Goal: Information Seeking & Learning: Learn about a topic

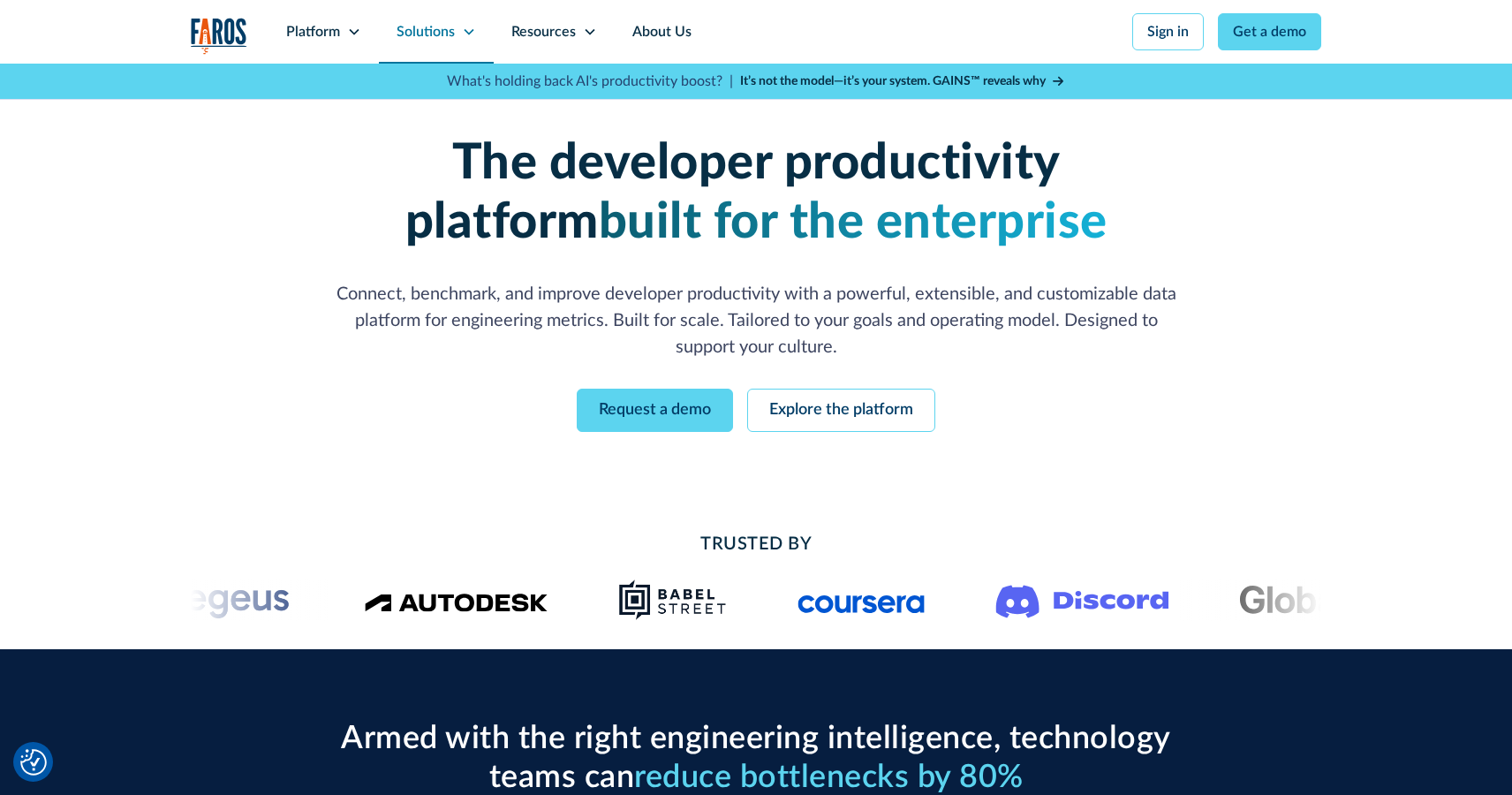
click at [450, 20] on div "Solutions" at bounding box center [435, 32] width 114 height 63
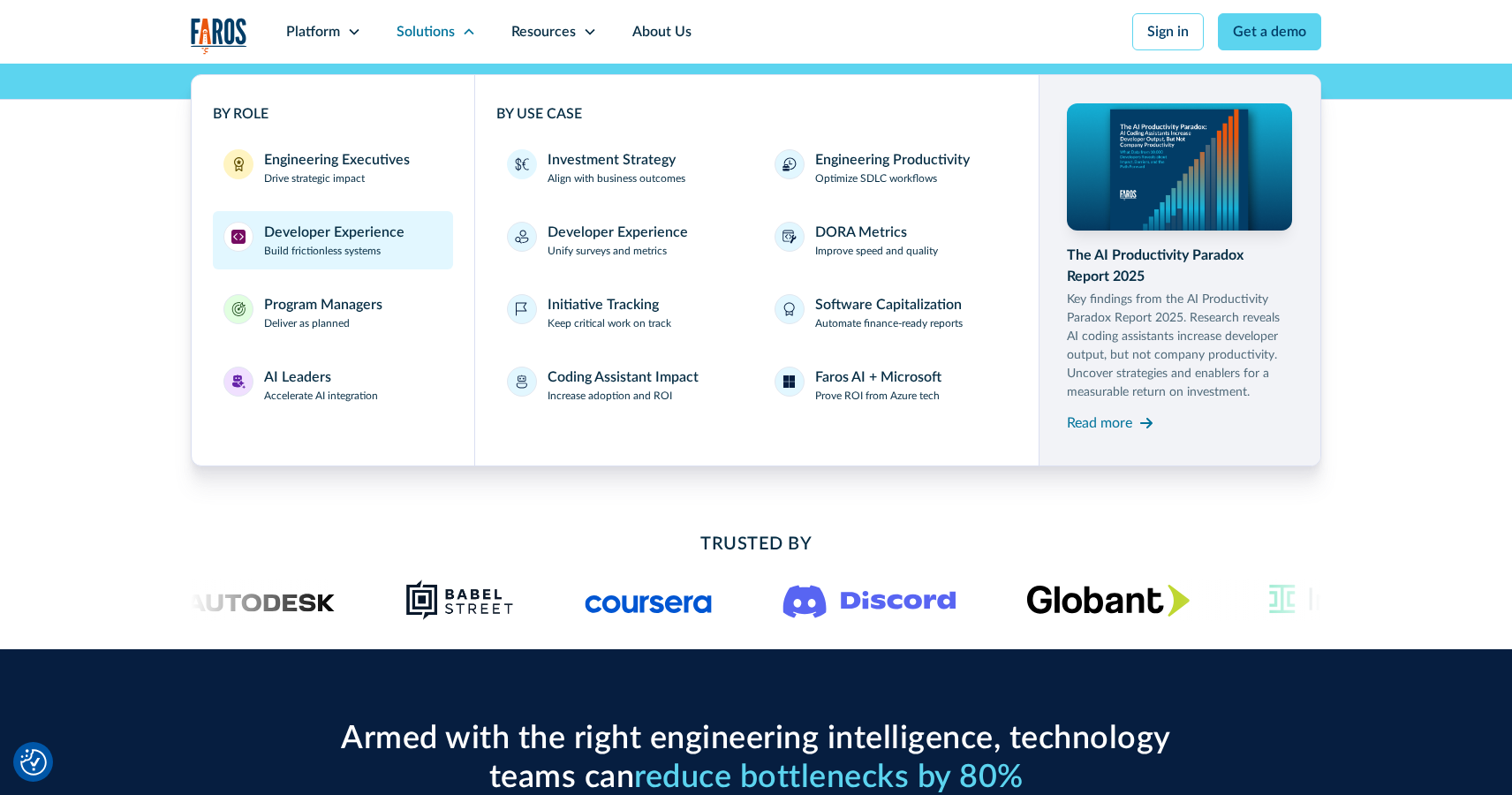
click at [359, 234] on div "Developer Experience" at bounding box center [334, 232] width 140 height 21
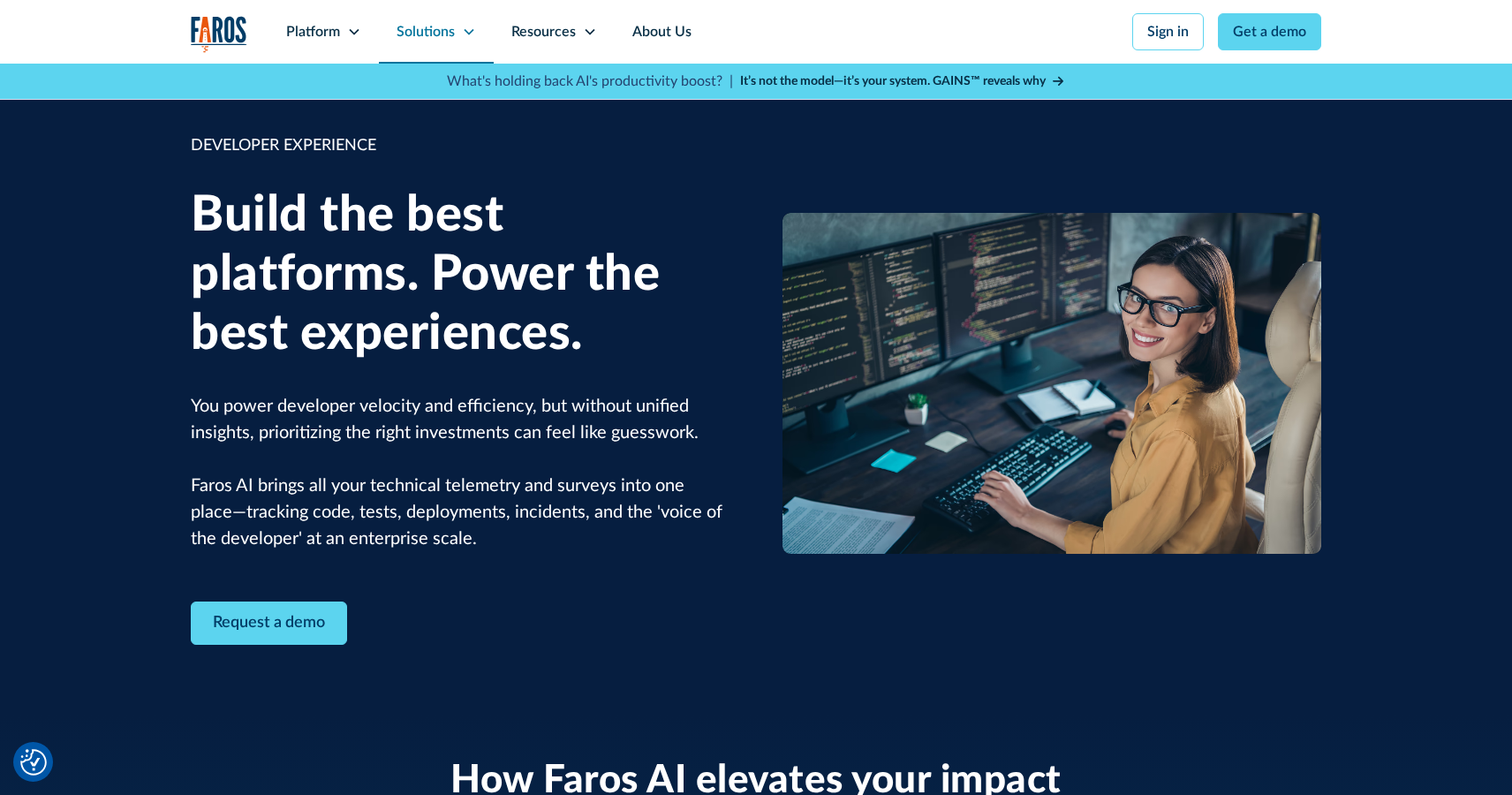
click at [433, 41] on div "Solutions" at bounding box center [425, 32] width 59 height 21
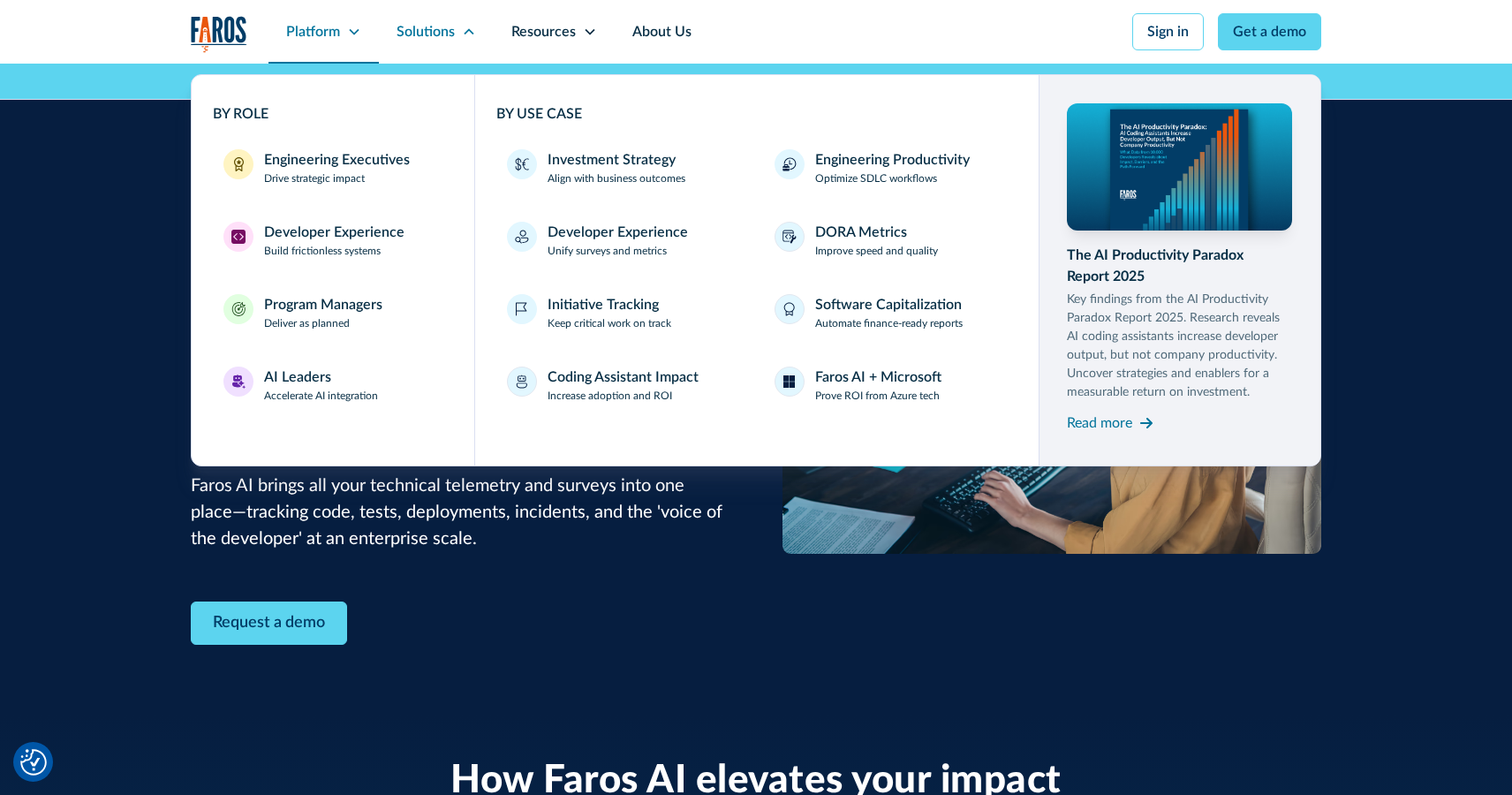
click at [328, 30] on div "Platform" at bounding box center [313, 32] width 54 height 21
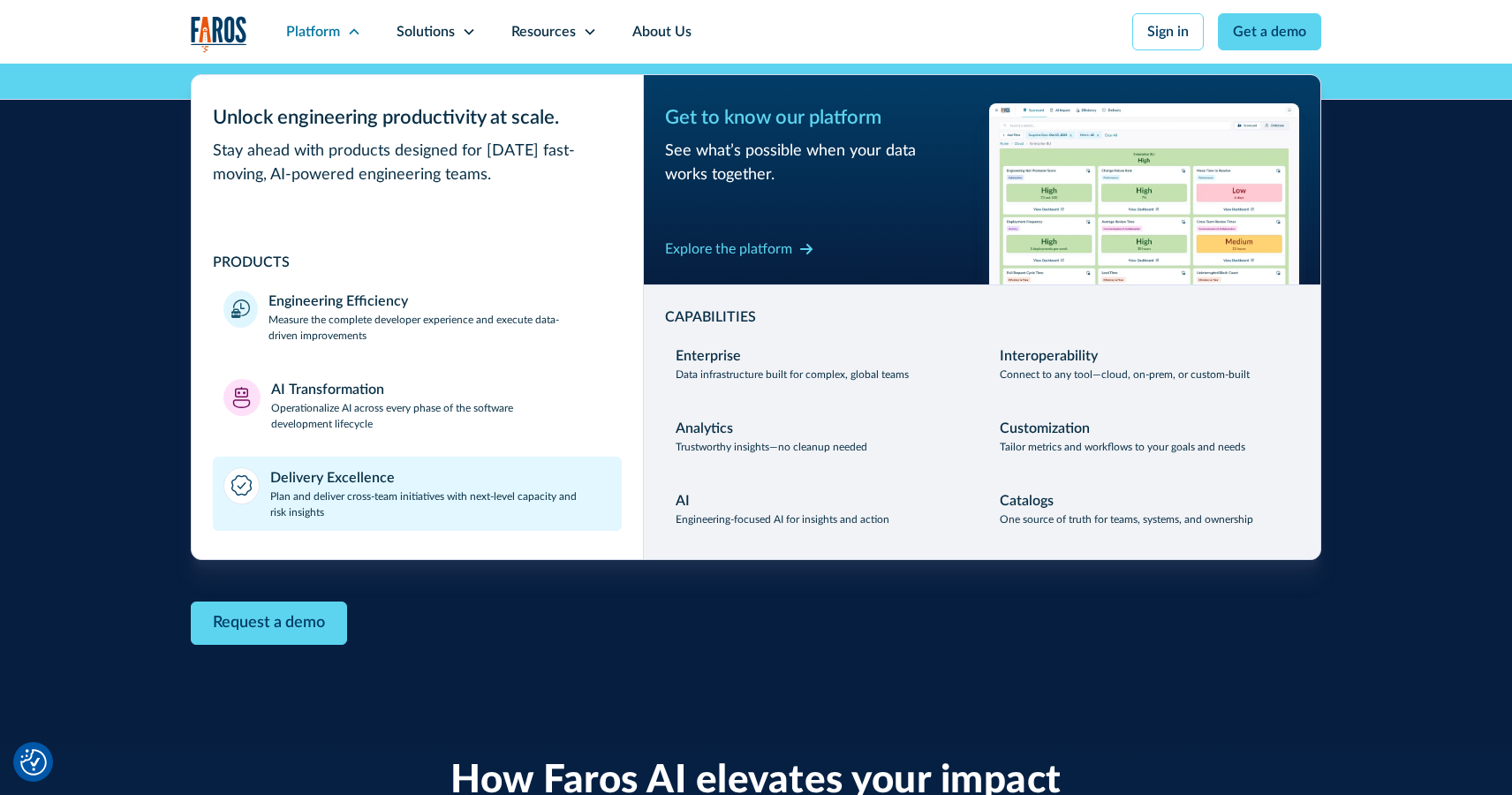
click at [346, 479] on div "Delivery Excellence" at bounding box center [332, 478] width 125 height 21
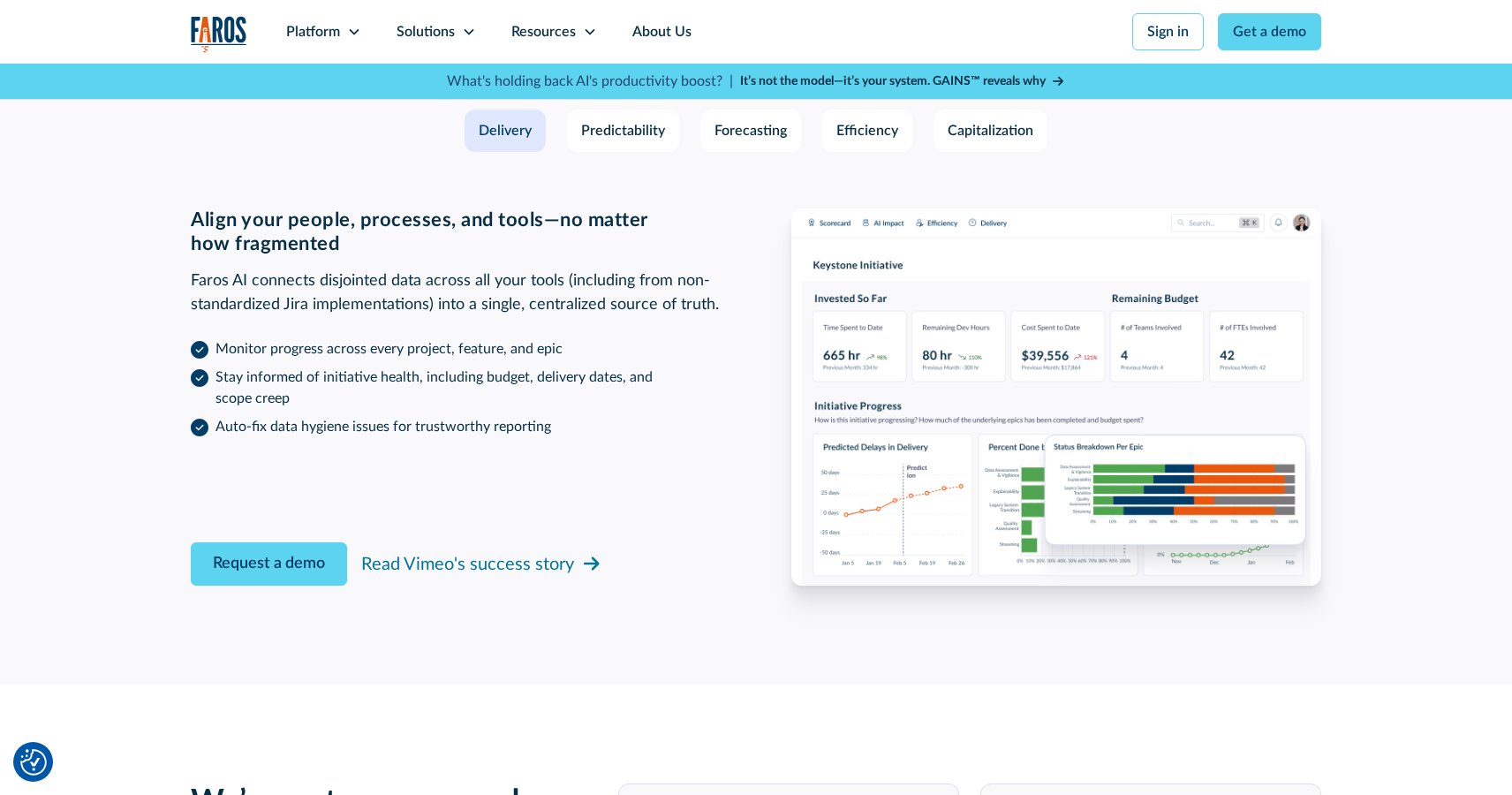
scroll to position [2666, 0]
